Goal: Find specific page/section: Find specific page/section

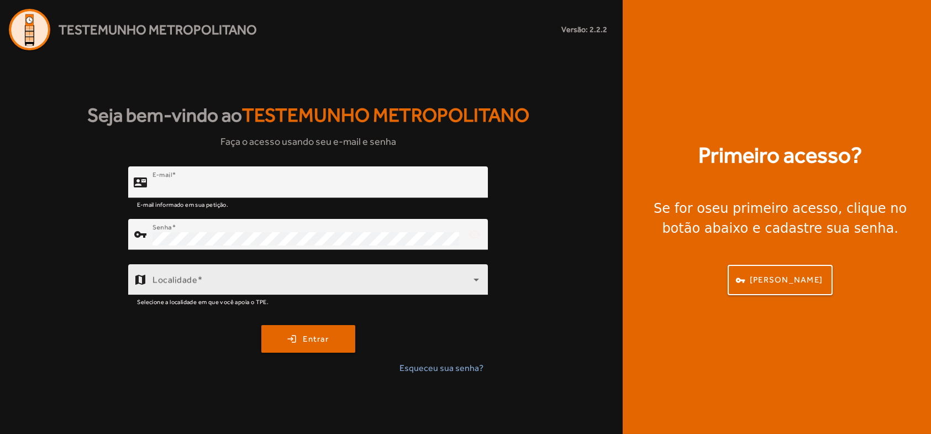
type input "**********"
click at [195, 285] on span at bounding box center [312, 283] width 321 height 13
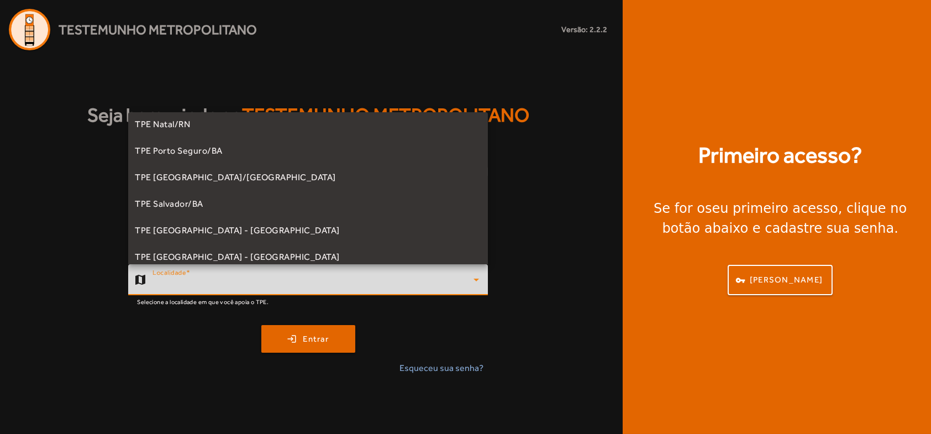
scroll to position [221, 0]
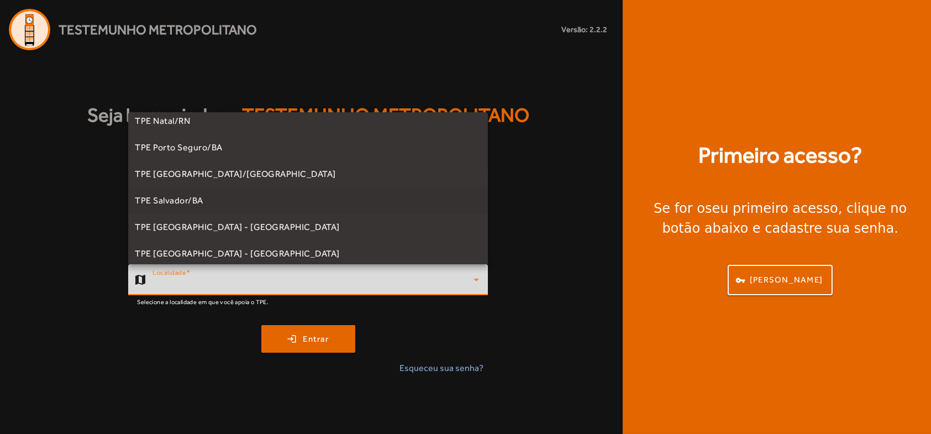
click at [203, 200] on span "TPE Salvador/BA" at bounding box center [169, 200] width 69 height 13
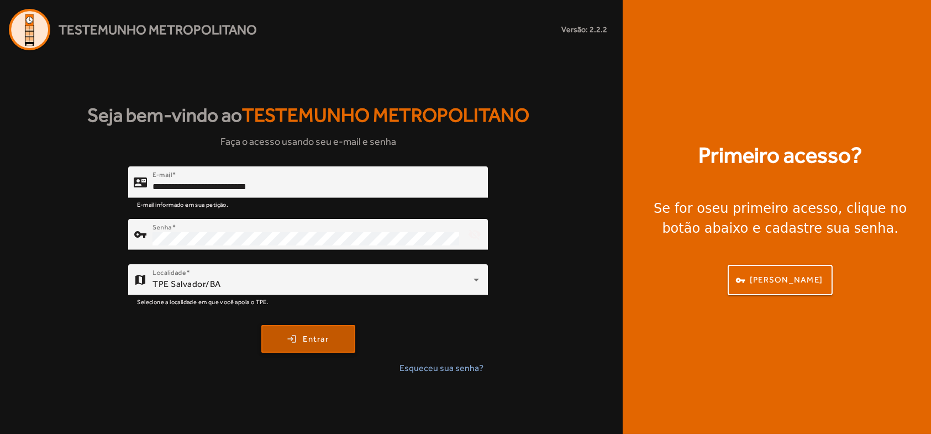
click at [306, 342] on span "Entrar" at bounding box center [316, 339] width 26 height 13
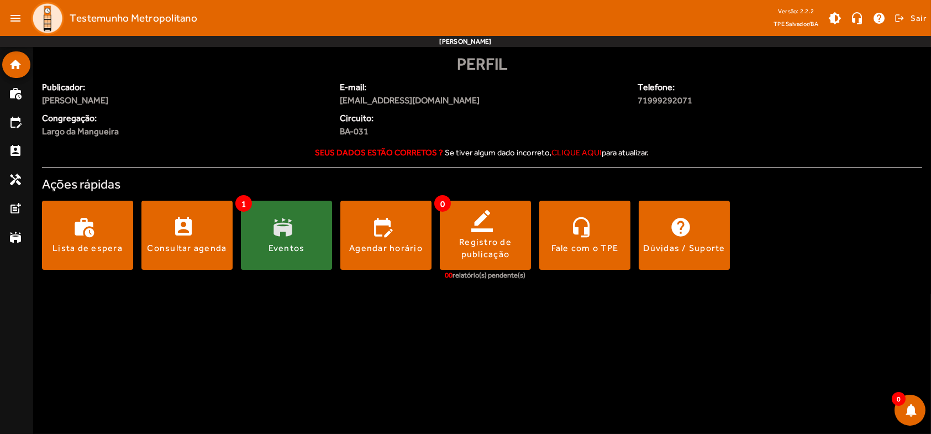
click at [280, 230] on span at bounding box center [286, 235] width 91 height 27
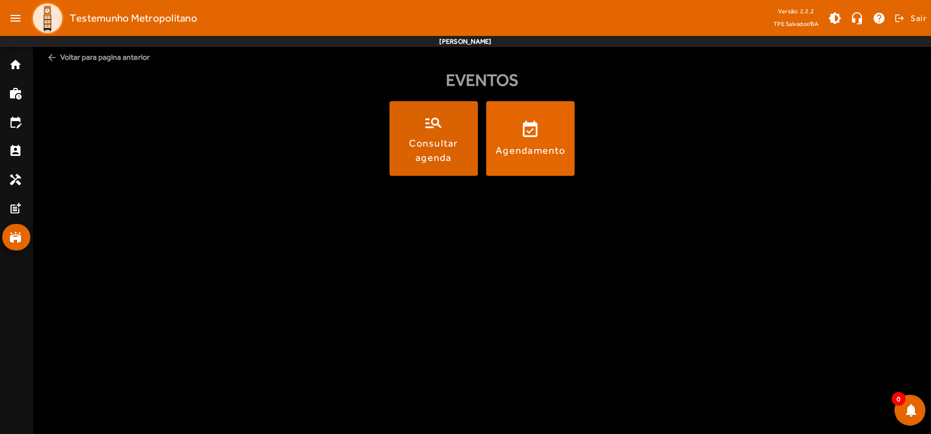
click at [422, 150] on div "Consultar agenda" at bounding box center [434, 150] width 84 height 28
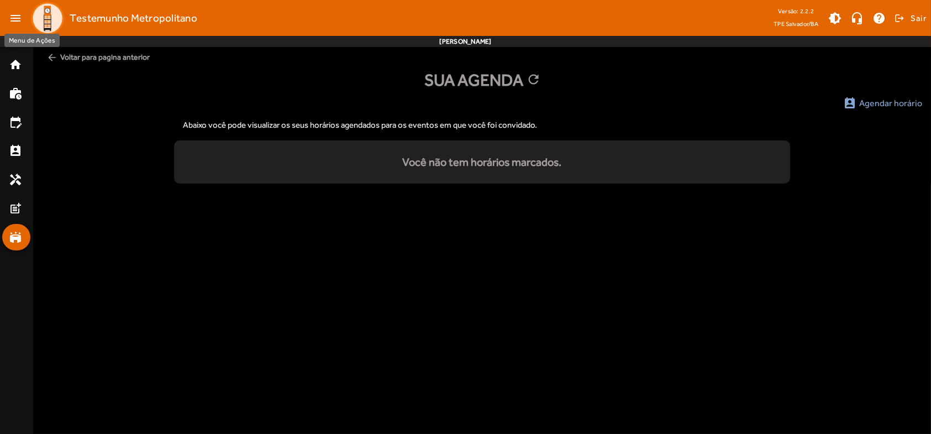
click at [14, 19] on mat-icon "menu" at bounding box center [15, 18] width 22 height 22
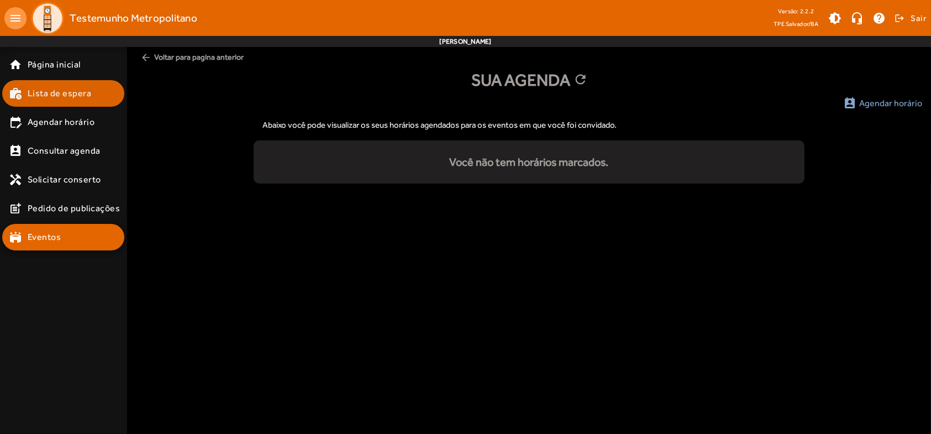
click at [71, 99] on span "Lista de espera" at bounding box center [60, 93] width 64 height 13
